Goal: Task Accomplishment & Management: Complete application form

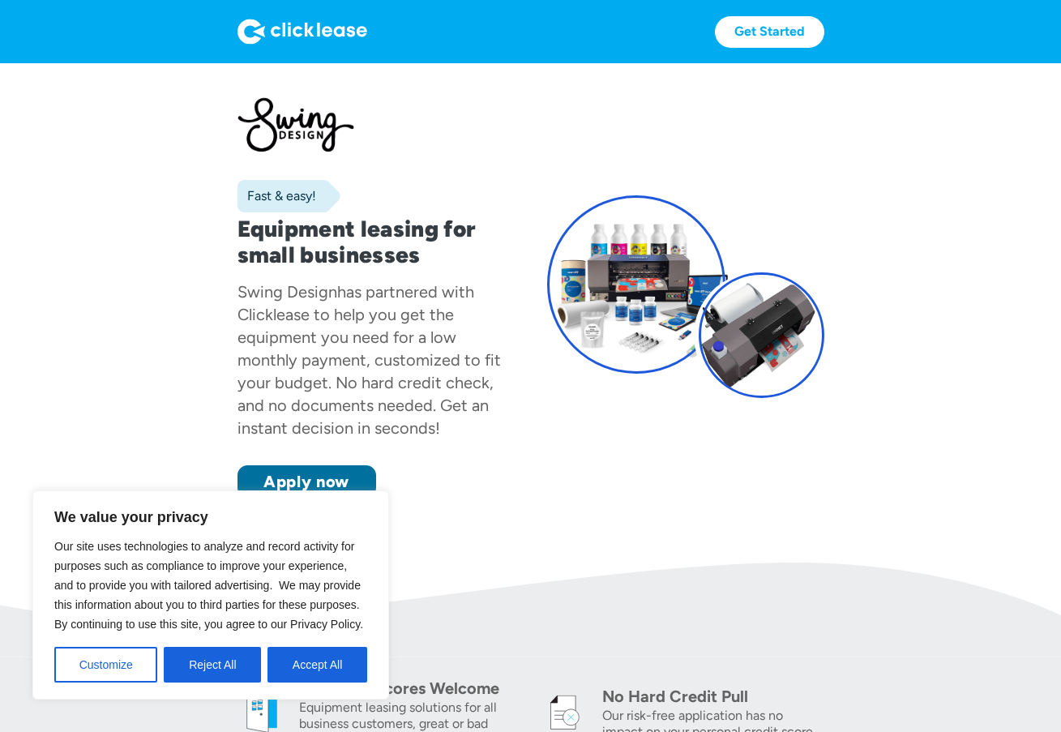
click at [289, 481] on link "Apply now" at bounding box center [307, 481] width 139 height 32
click at [225, 664] on button "Reject All" at bounding box center [212, 665] width 97 height 36
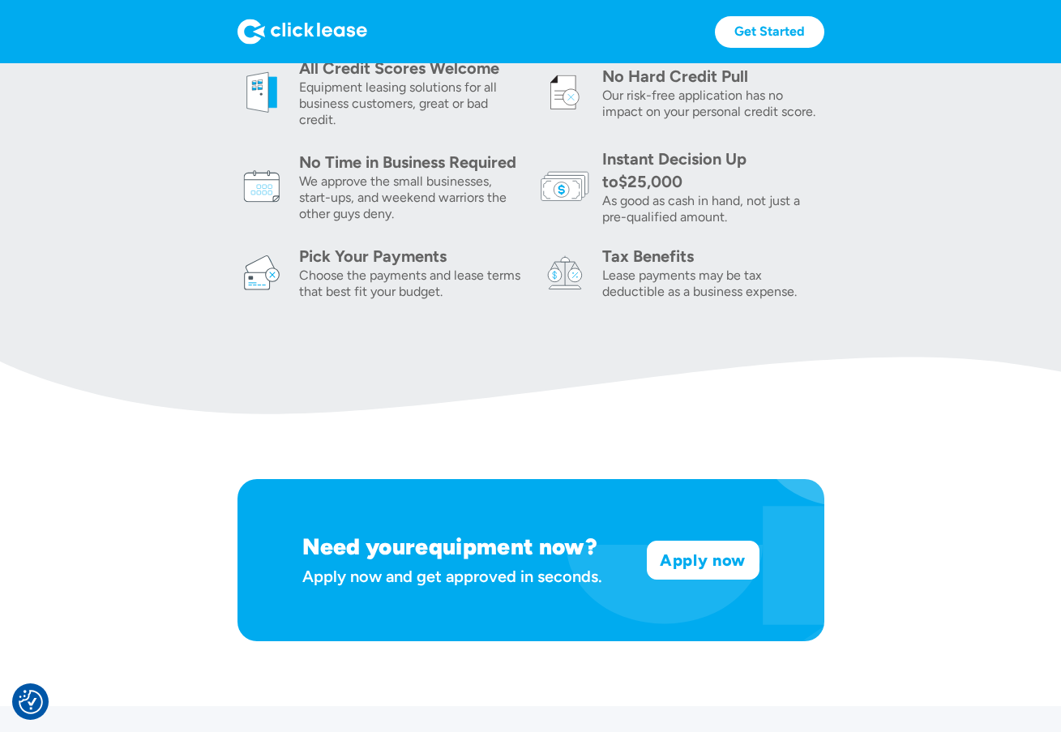
scroll to position [648, 0]
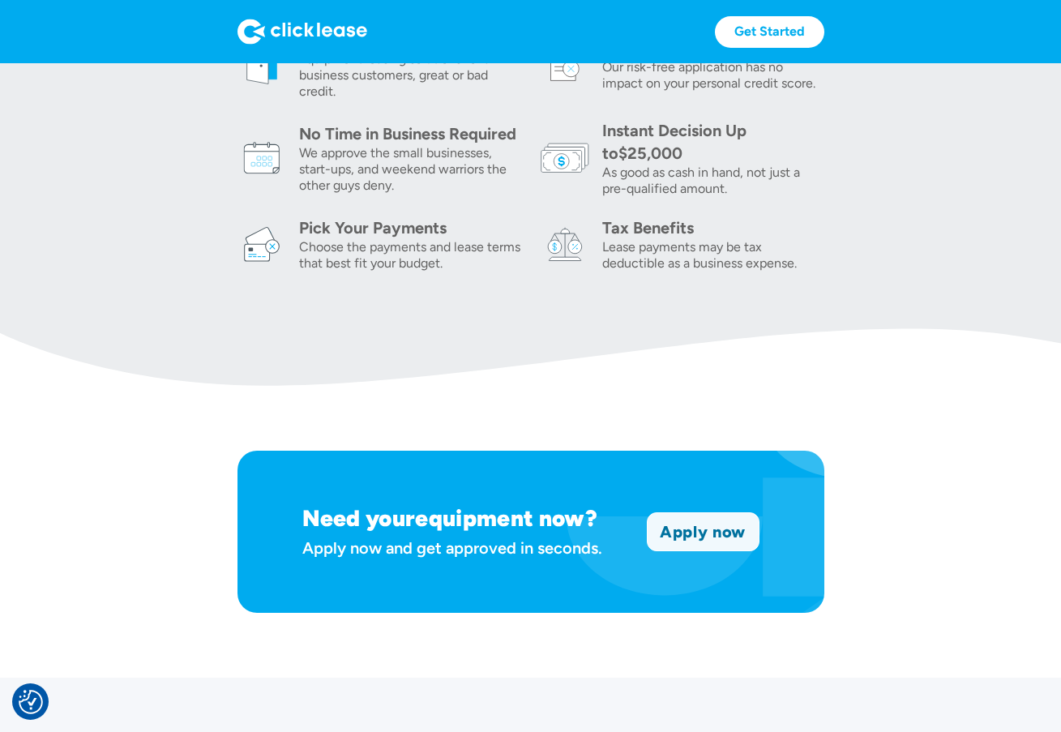
click at [712, 536] on link "Apply now" at bounding box center [703, 531] width 111 height 37
